Goal: Find specific page/section: Find specific page/section

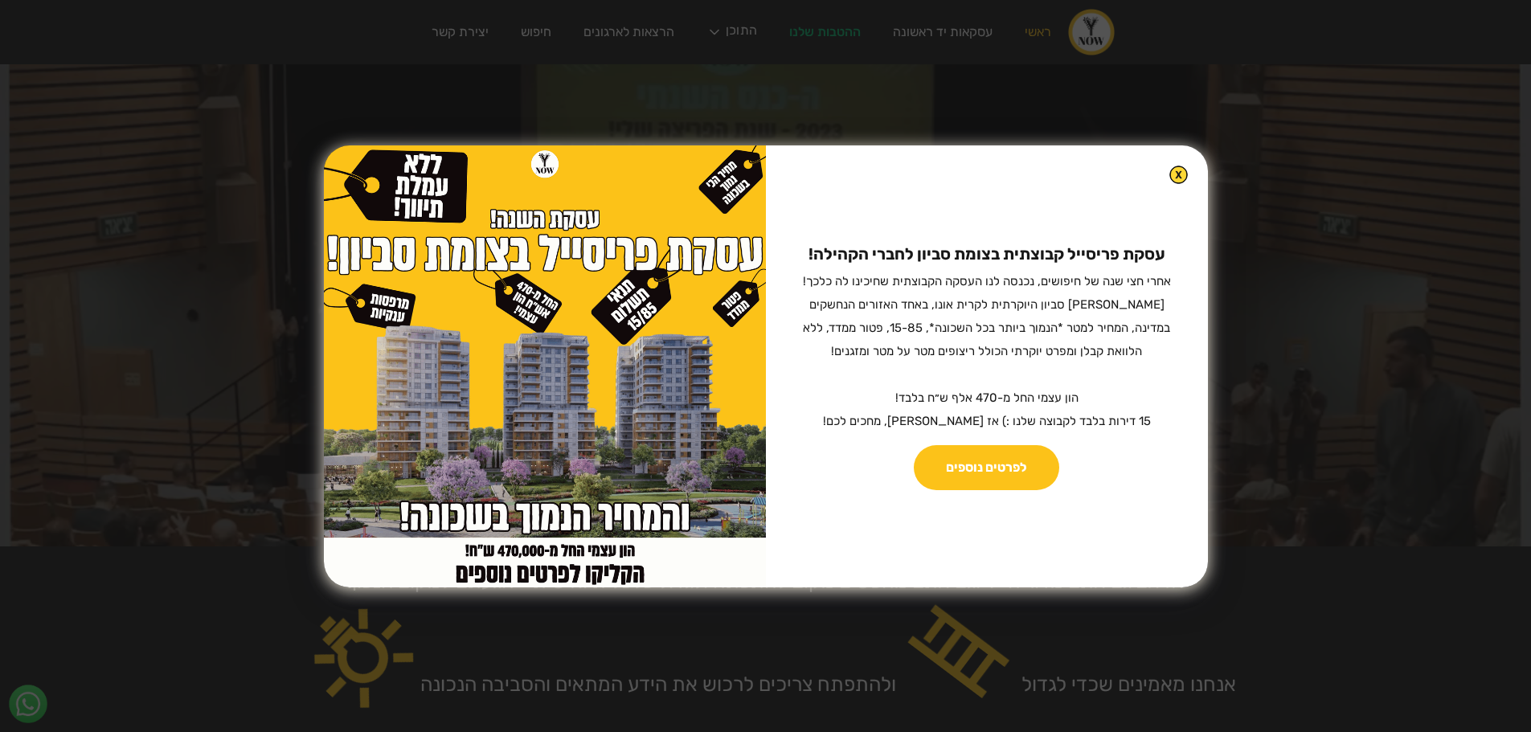
click at [1169, 168] on img at bounding box center [1178, 175] width 18 height 18
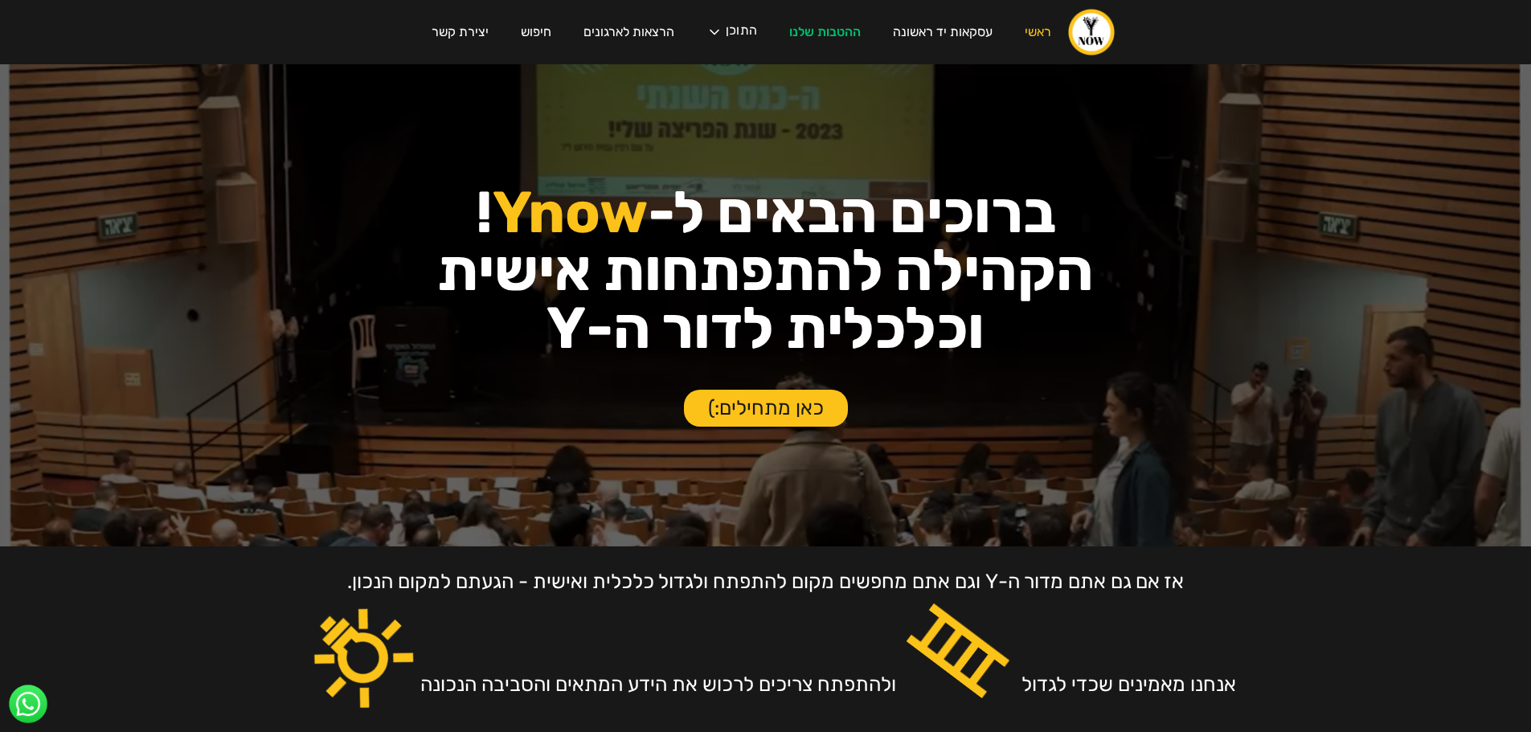
click at [1093, 31] on img "home" at bounding box center [1091, 32] width 48 height 48
click at [795, 400] on link "כאן מתחילים:)" at bounding box center [766, 408] width 164 height 37
